Goal: Check status: Check status

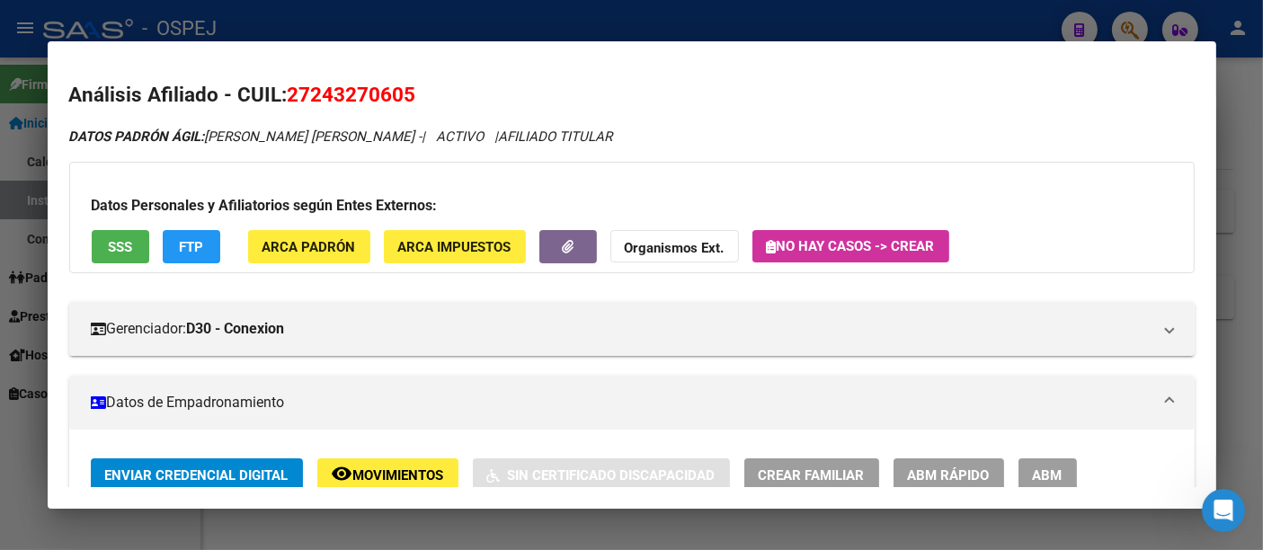
scroll to position [210, 0]
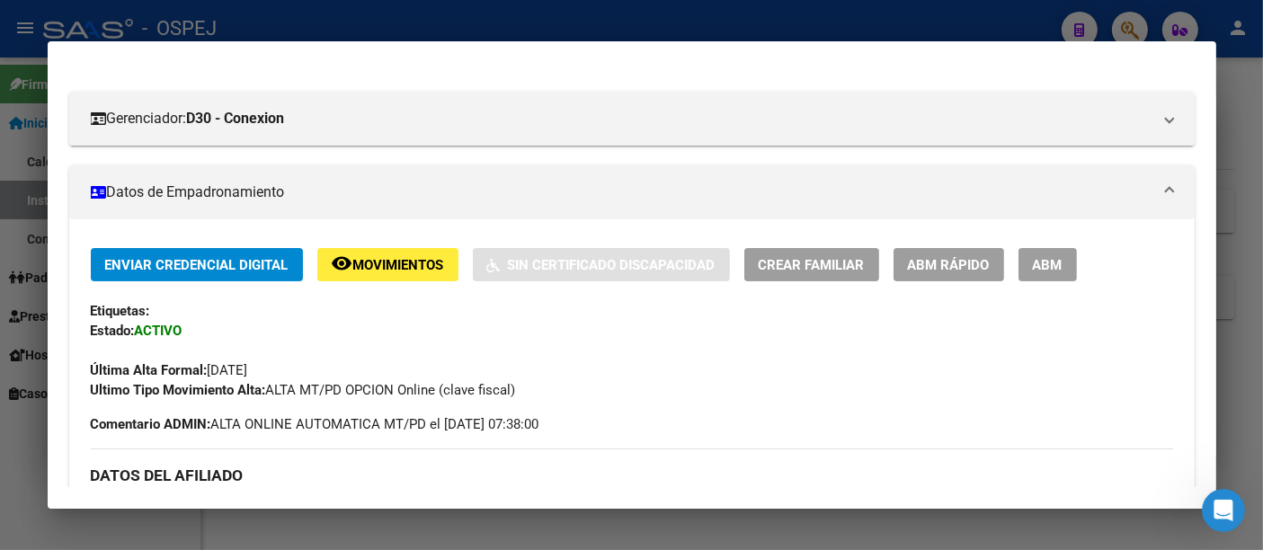
click at [719, 20] on div at bounding box center [631, 275] width 1263 height 550
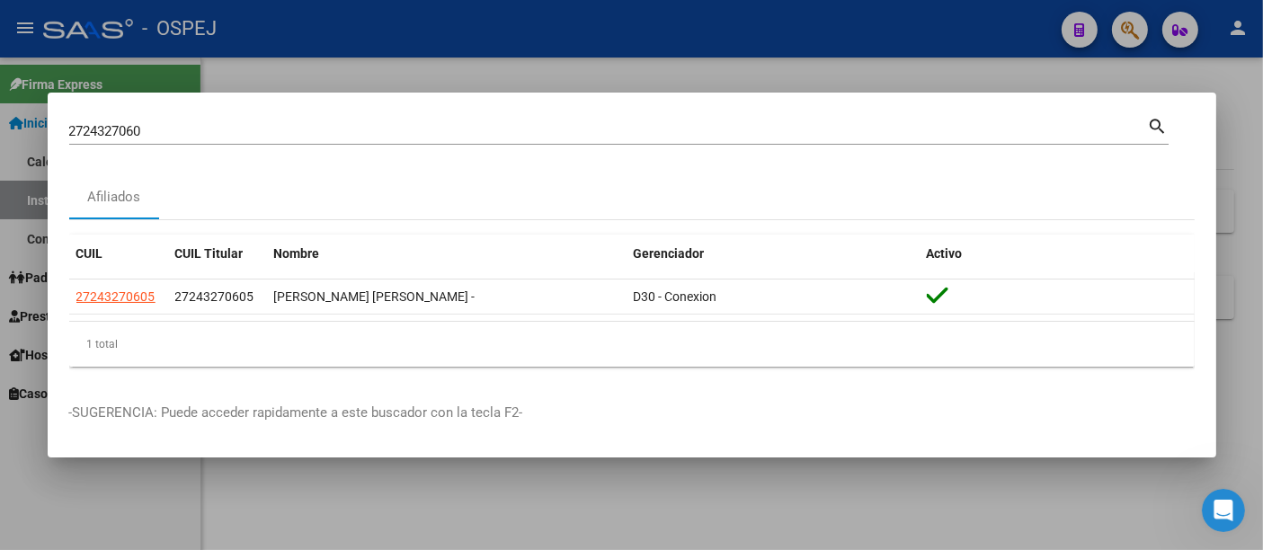
click at [259, 135] on input "2724327060" at bounding box center [608, 131] width 1079 height 16
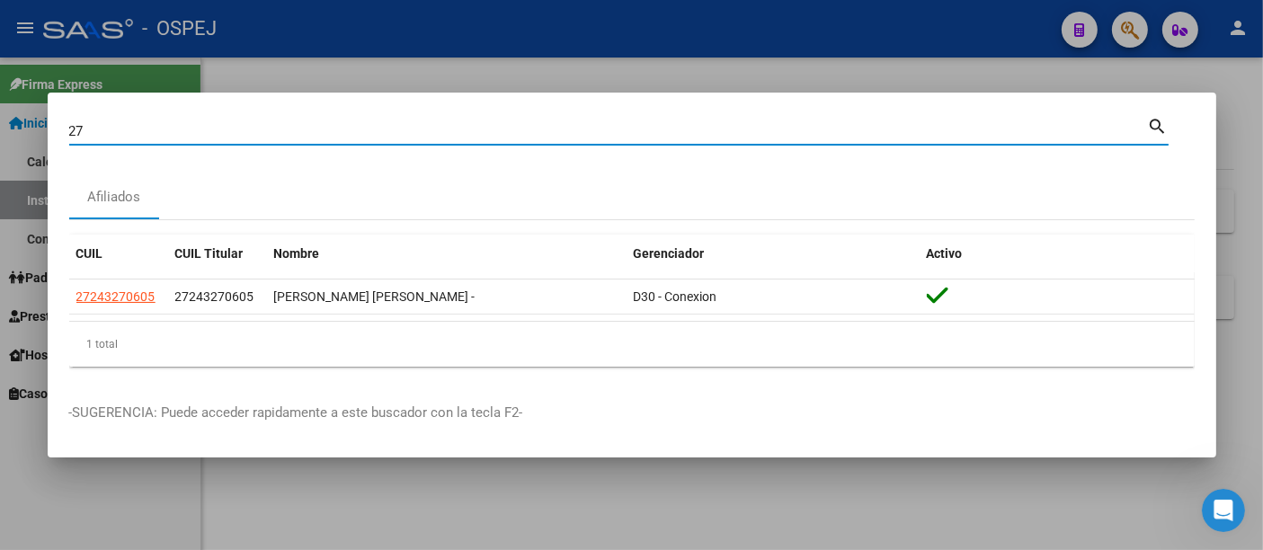
type input "2"
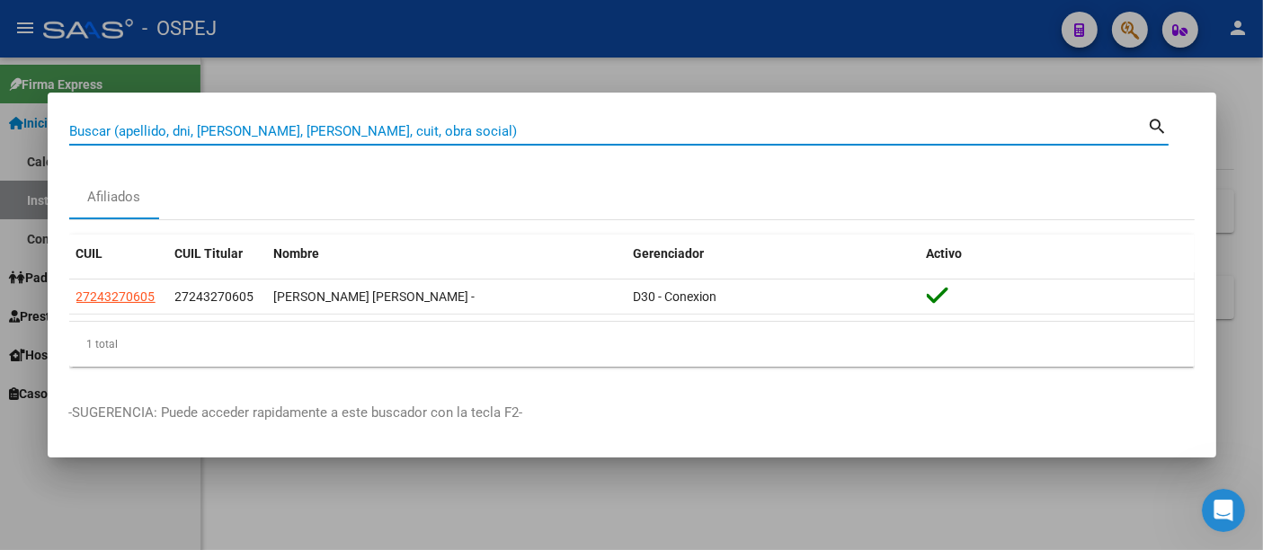
paste input "27398039772"
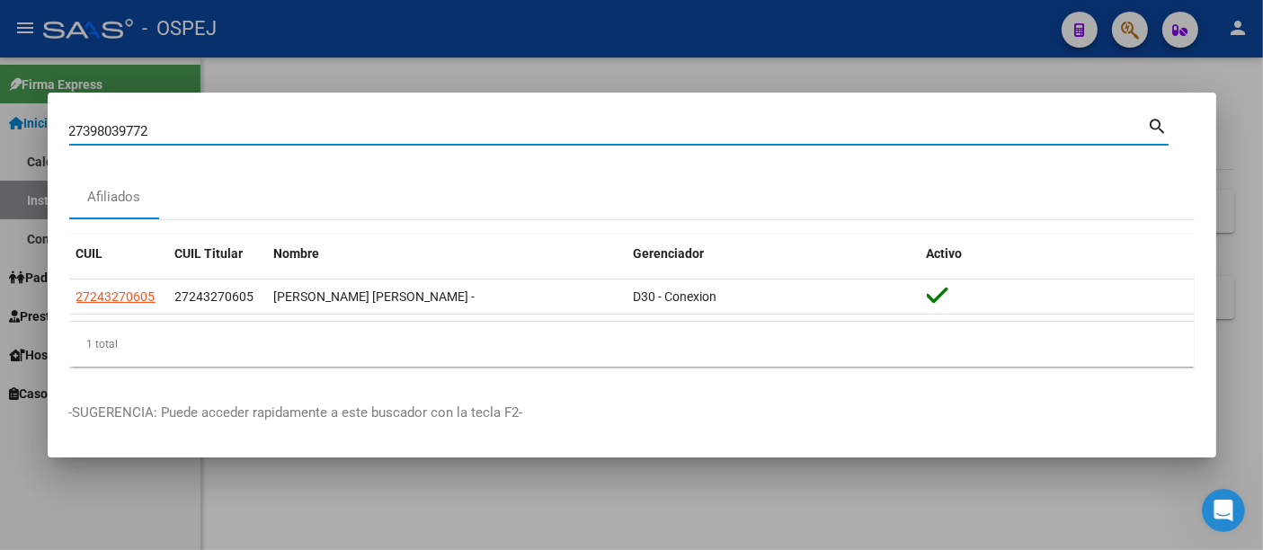
type input "27398039772"
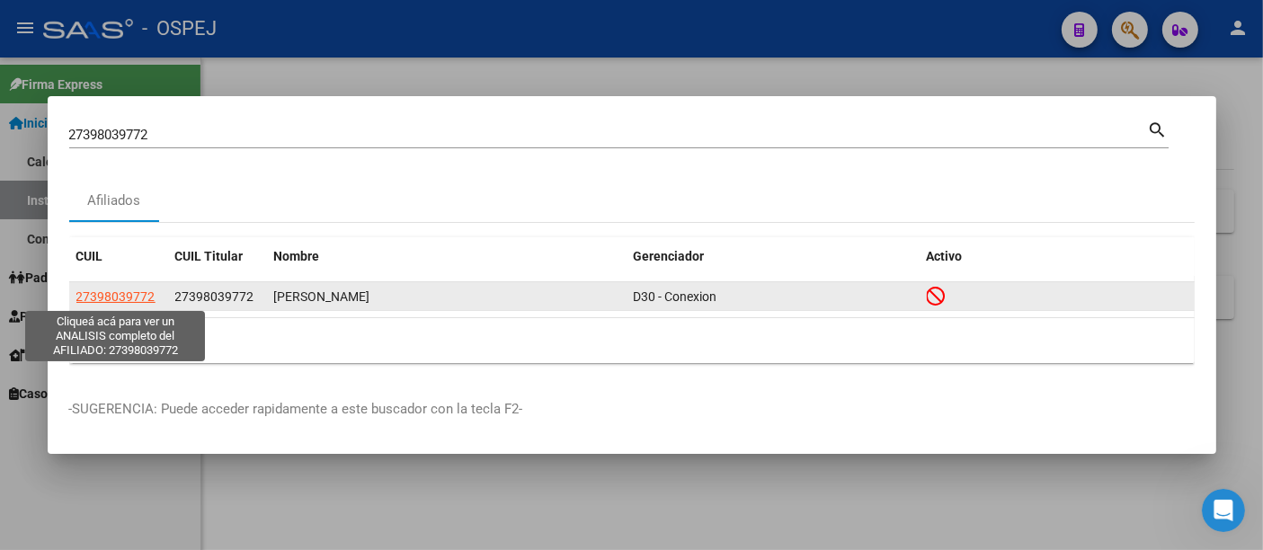
click at [133, 294] on span "27398039772" at bounding box center [115, 297] width 79 height 14
type textarea "27398039772"
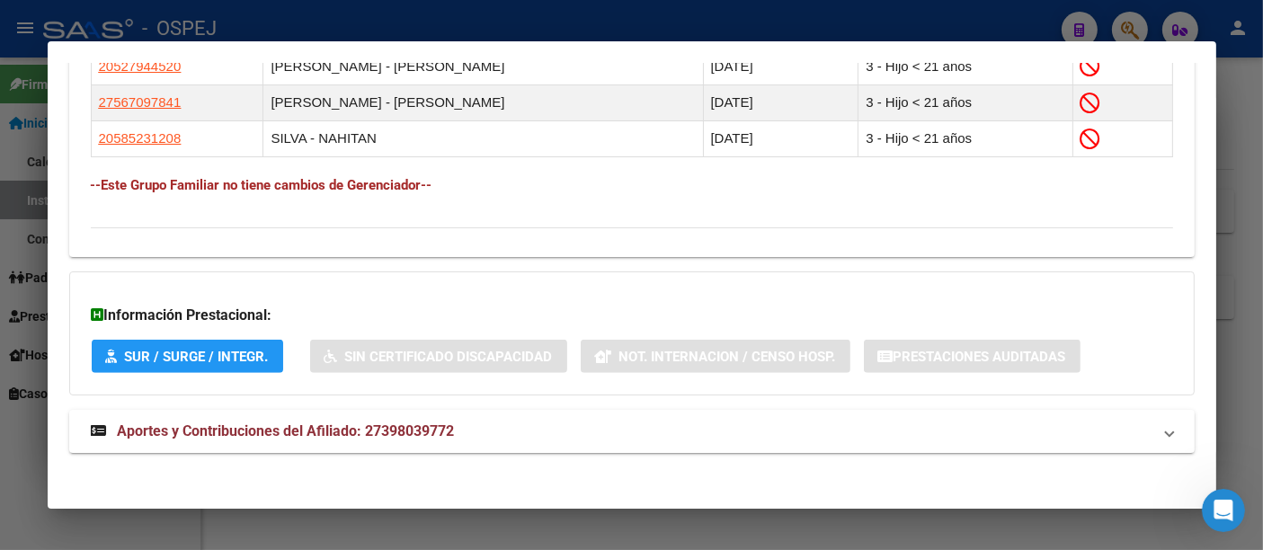
scroll to position [1160, 0]
click at [411, 427] on span "Aportes y Contribuciones del Afiliado: 27398039772" at bounding box center [286, 430] width 337 height 17
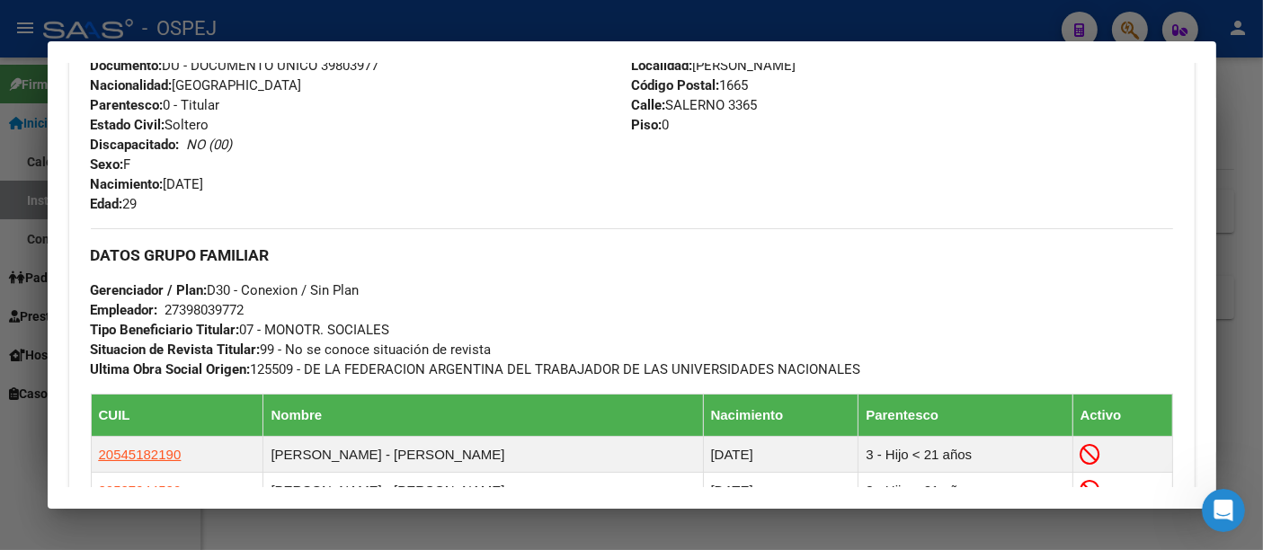
scroll to position [252, 0]
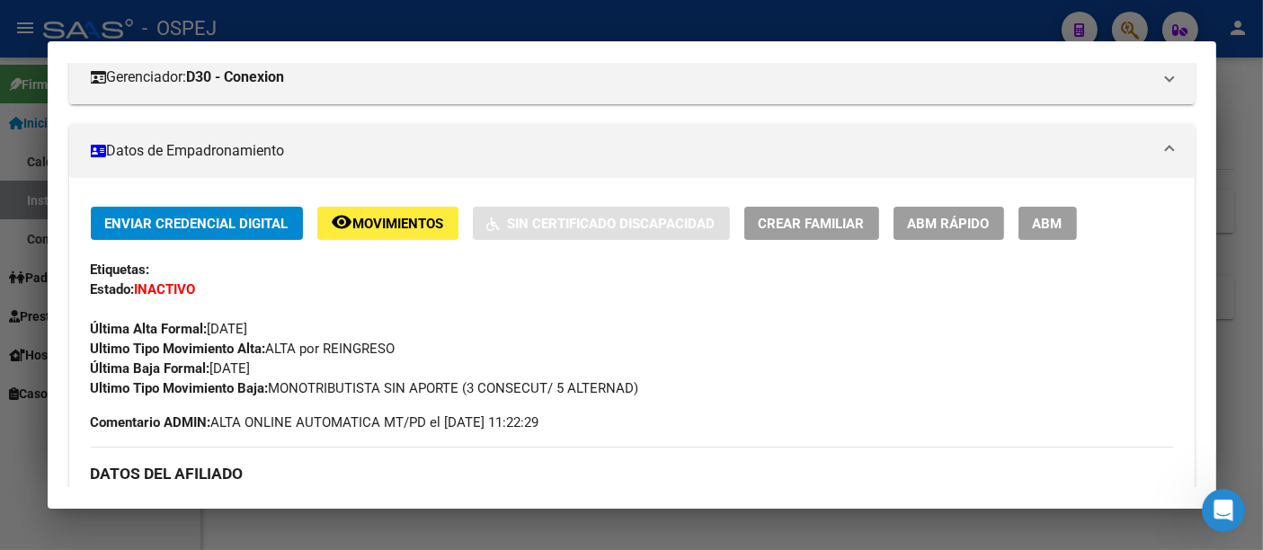
click at [519, 16] on div at bounding box center [631, 275] width 1263 height 550
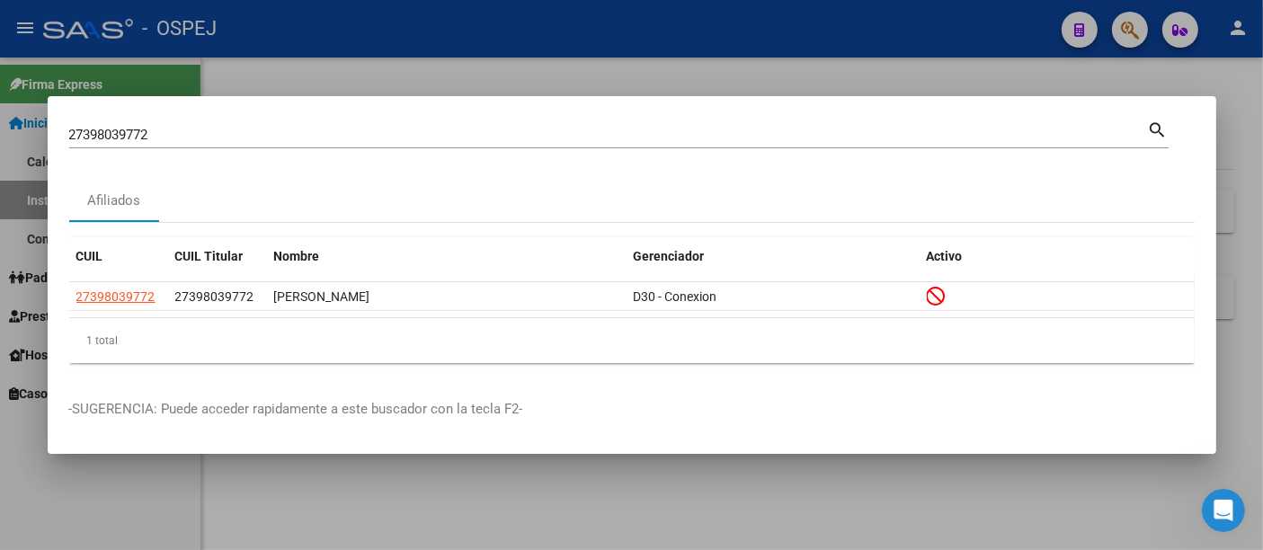
click at [259, 131] on input "27398039772" at bounding box center [608, 135] width 1079 height 16
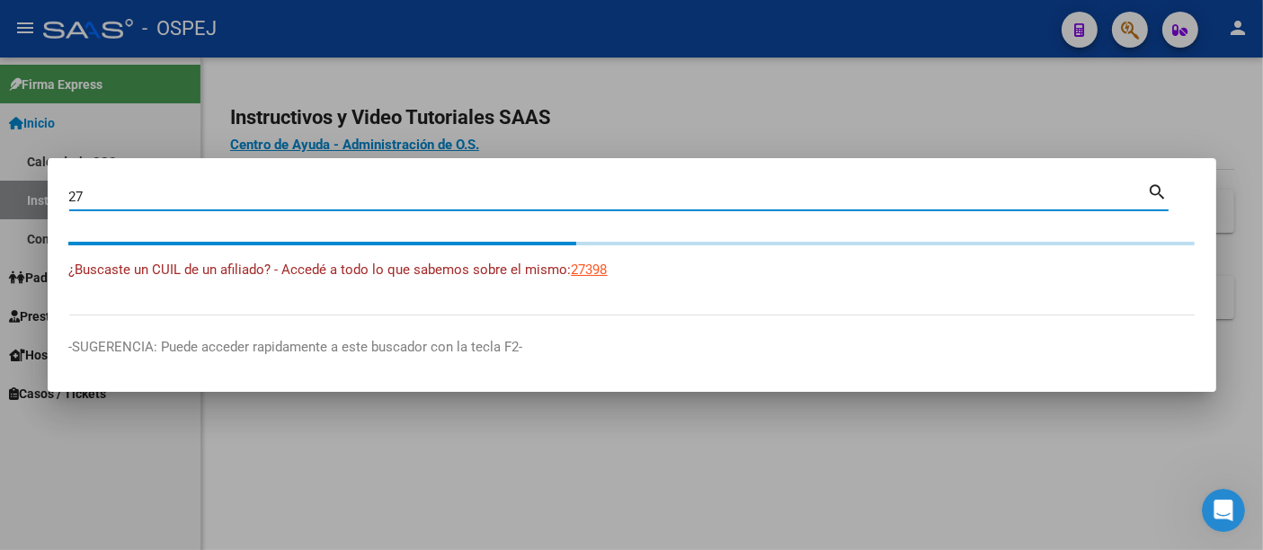
type input "2"
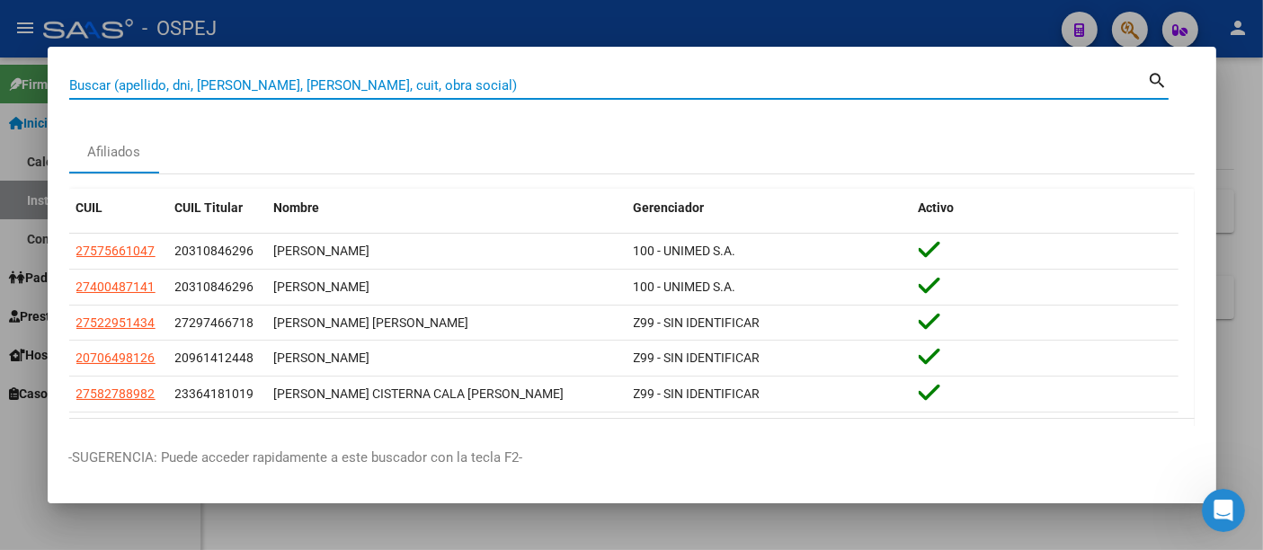
paste input "27-18530784-6"
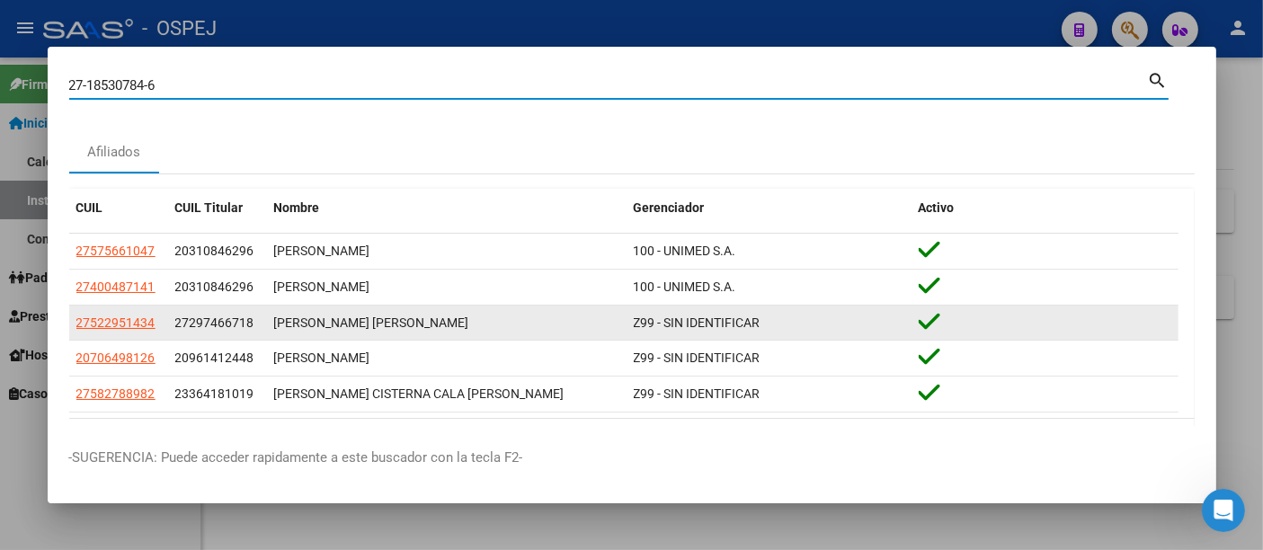
type input "27185307846"
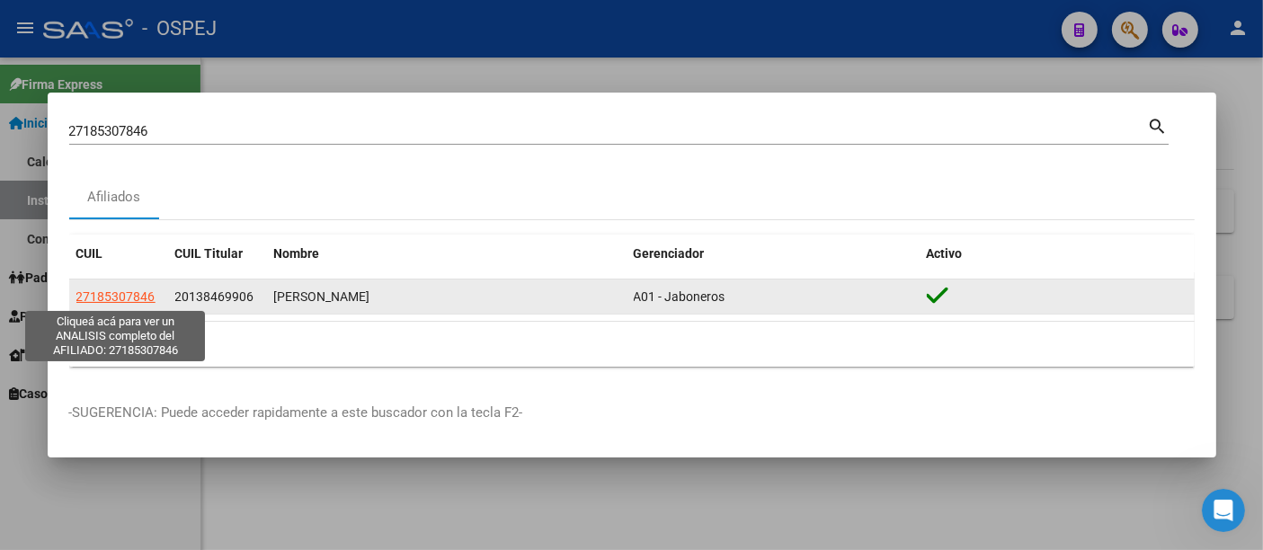
click at [147, 296] on span "27185307846" at bounding box center [115, 297] width 79 height 14
type textarea "27185307846"
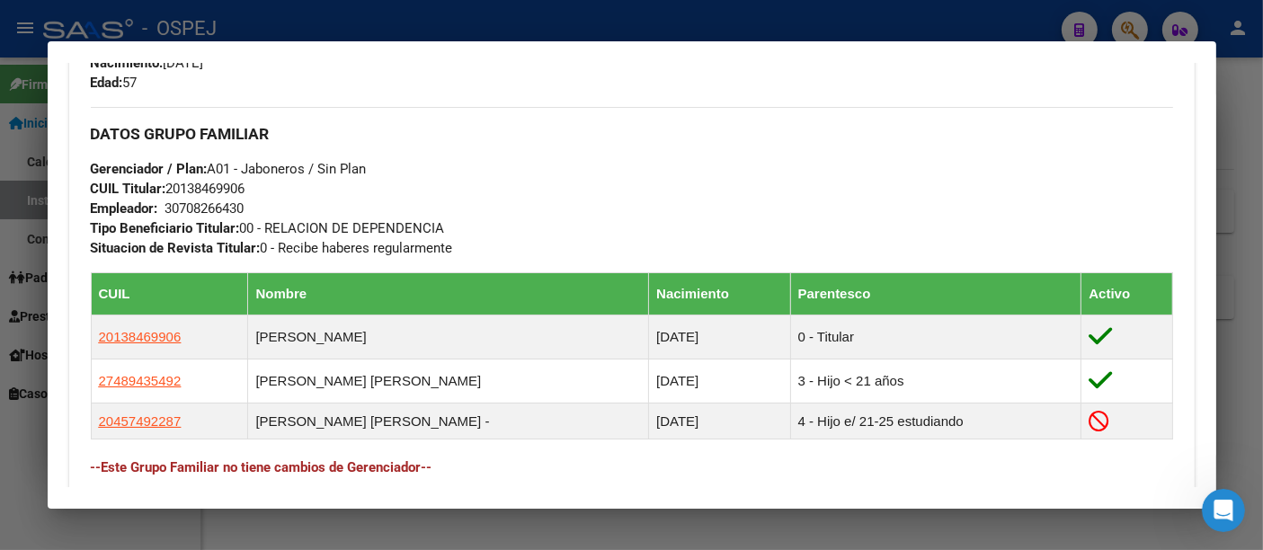
scroll to position [798, 0]
